Goal: Check status

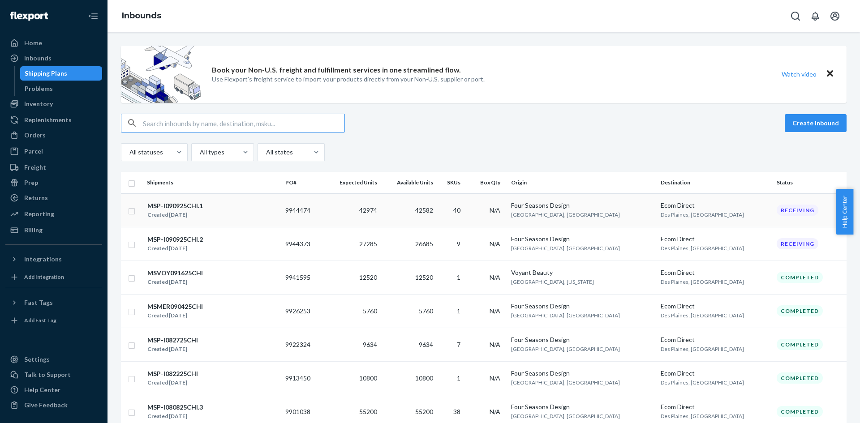
click at [214, 206] on div "MSP-I090925CHI.1 Created [DATE]" at bounding box center [212, 210] width 131 height 19
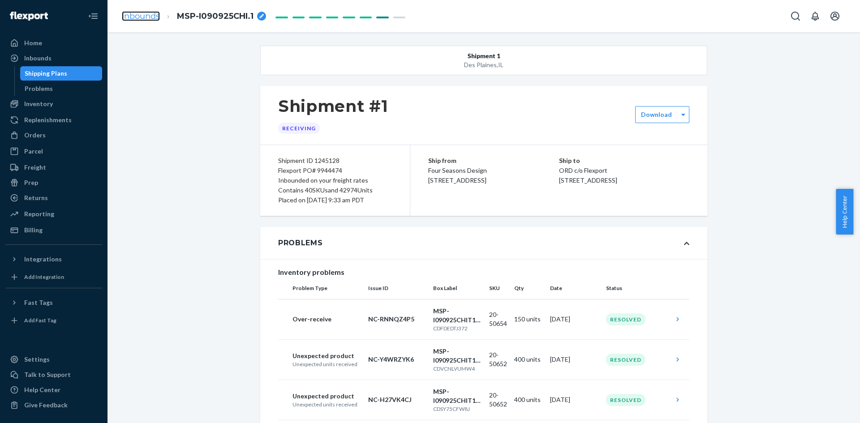
click at [133, 18] on link "Inbounds" at bounding box center [141, 16] width 38 height 10
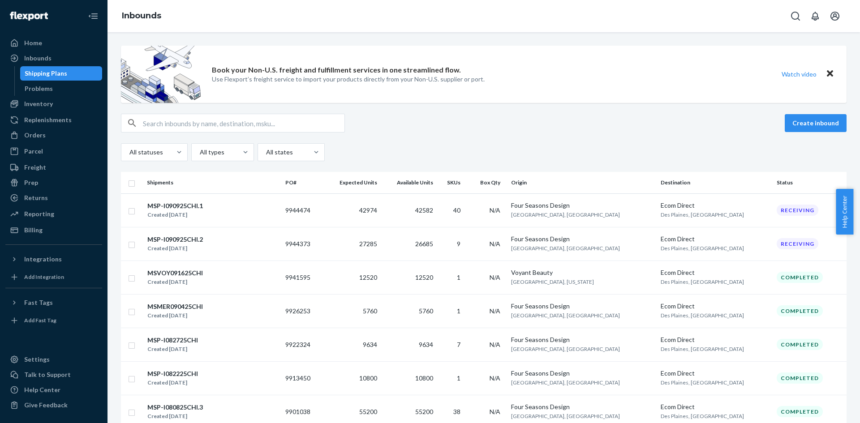
drag, startPoint x: 224, startPoint y: 238, endPoint x: 234, endPoint y: 245, distance: 11.8
click at [234, 245] on div "MSP-I090925CHI.2 Created [DATE]" at bounding box center [212, 244] width 131 height 19
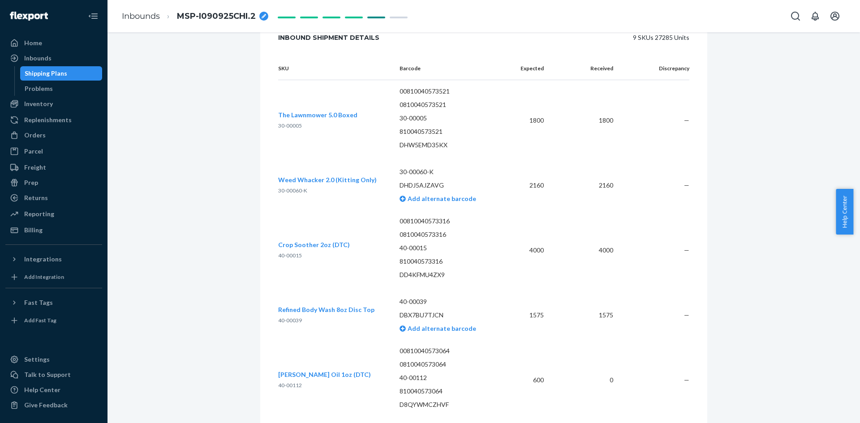
scroll to position [1808, 0]
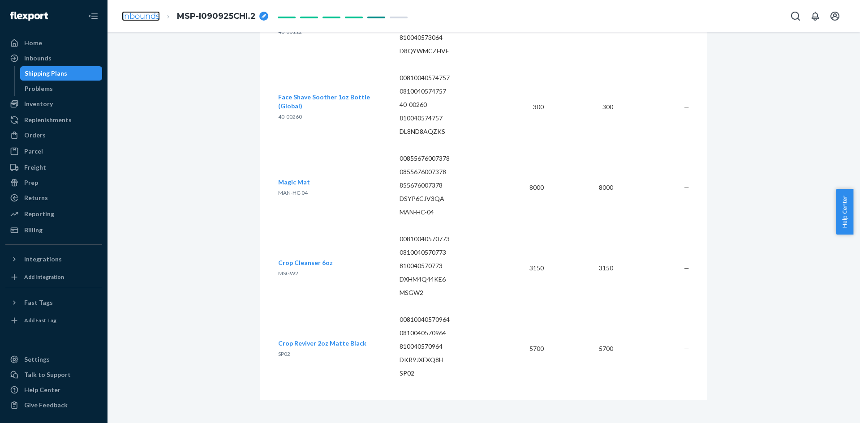
click at [156, 16] on link "Inbounds" at bounding box center [141, 16] width 38 height 10
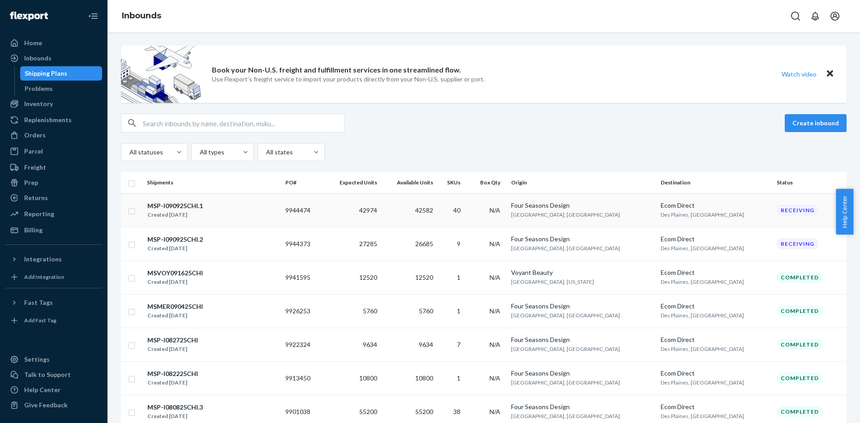
click at [197, 205] on div "MSP-I090925CHI.1" at bounding box center [175, 206] width 56 height 9
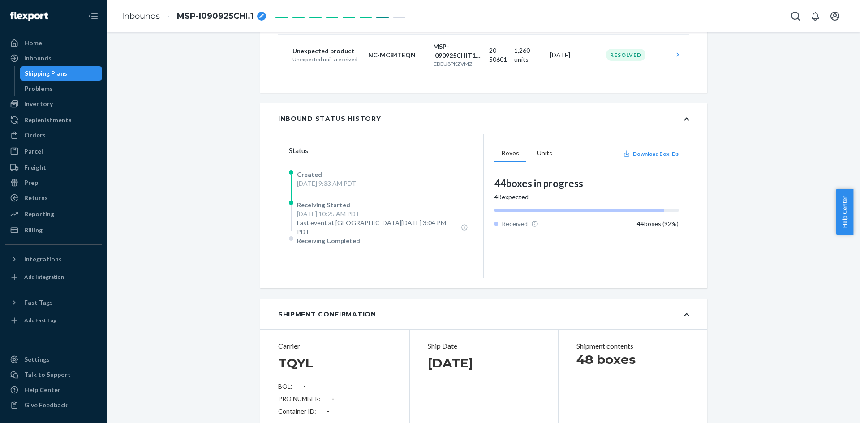
scroll to position [717, 0]
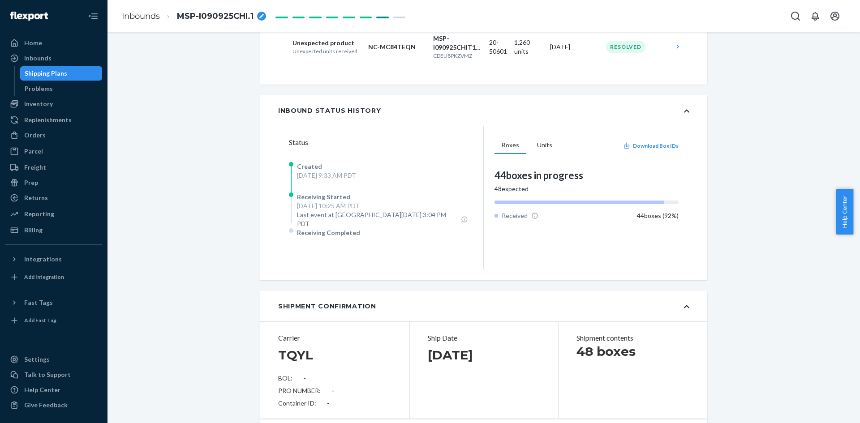
click at [611, 14] on div "Inbounds MSP-I090925CHI.1" at bounding box center [483, 16] width 752 height 32
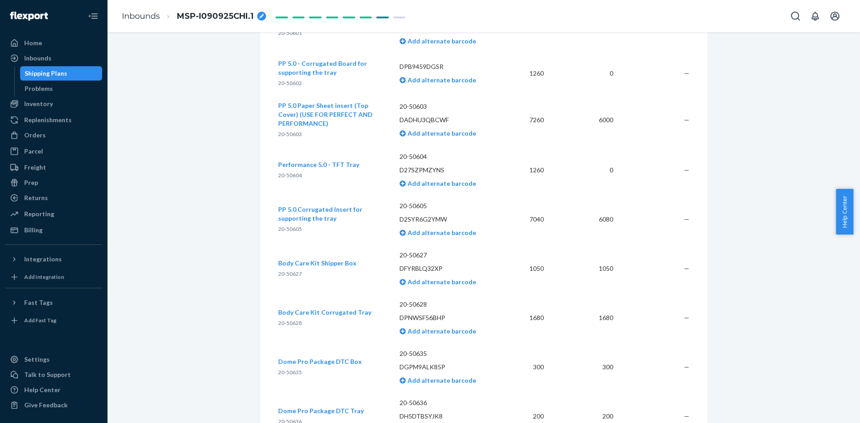
scroll to position [1881, 0]
